Goal: Task Accomplishment & Management: Complete application form

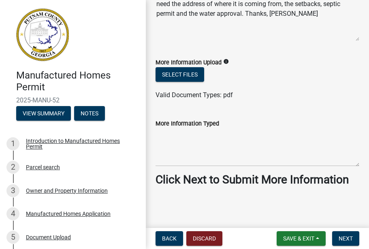
scroll to position [113, 0]
click at [202, 173] on strong "Click Next to Submit More Information" at bounding box center [251, 179] width 193 height 13
click at [344, 239] on span "Next" at bounding box center [346, 238] width 14 height 6
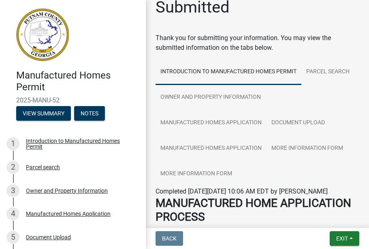
scroll to position [15, 0]
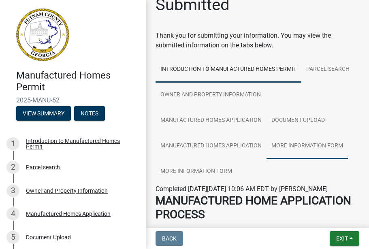
click at [291, 142] on link "More Information Form" at bounding box center [306, 146] width 81 height 26
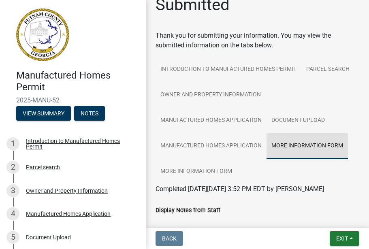
click at [288, 144] on link "More Information Form" at bounding box center [306, 146] width 81 height 26
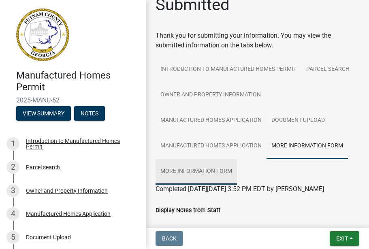
click at [200, 169] on link "More Information Form" at bounding box center [195, 172] width 81 height 26
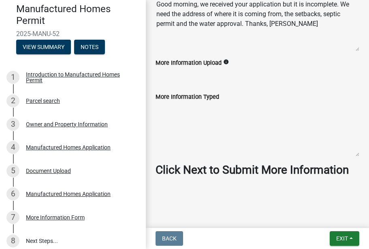
scroll to position [246, 0]
click at [197, 163] on strong "Click Next to Submit More Information" at bounding box center [251, 169] width 193 height 13
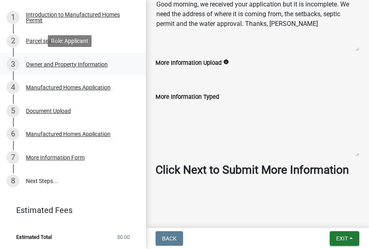
scroll to position [0, 0]
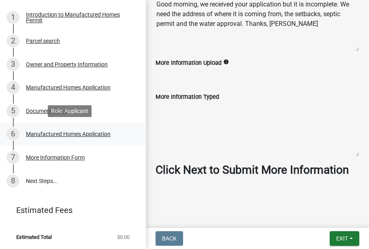
click at [56, 133] on div "Manufactured Homes Application" at bounding box center [68, 134] width 85 height 6
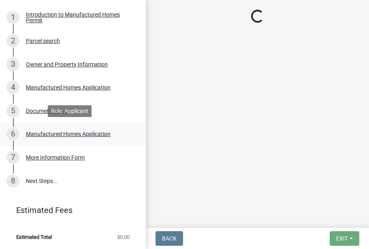
click at [56, 133] on div "Manufactured Homes Application" at bounding box center [68, 134] width 85 height 6
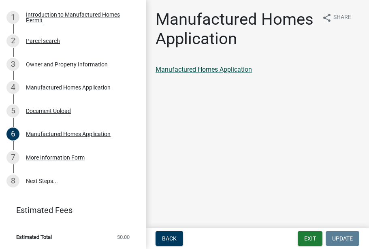
click at [194, 70] on link "Manufactured Homes Application" at bounding box center [203, 70] width 96 height 8
click at [43, 180] on link "8 Next Steps..." at bounding box center [73, 180] width 146 height 23
click at [197, 68] on link "Manufactured Homes Application" at bounding box center [203, 70] width 96 height 8
